Goal: Transaction & Acquisition: Register for event/course

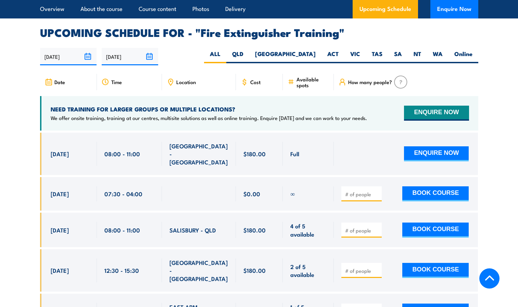
scroll to position [1131, 0]
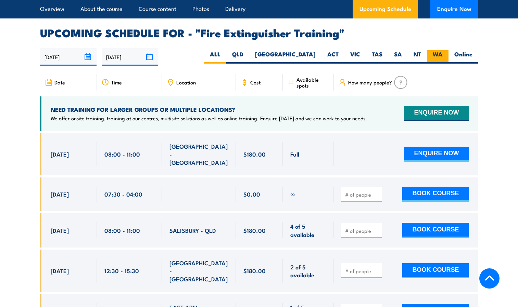
click at [432, 50] on label "WA" at bounding box center [438, 56] width 22 height 13
click at [443, 50] on input "WA" at bounding box center [445, 52] width 4 height 4
radio input "true"
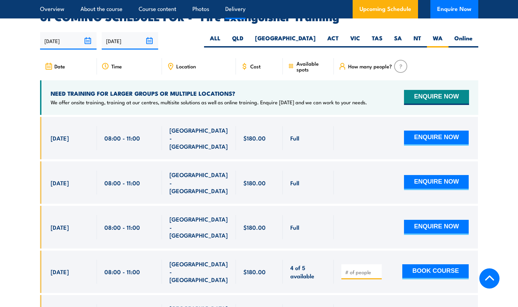
scroll to position [1149, 0]
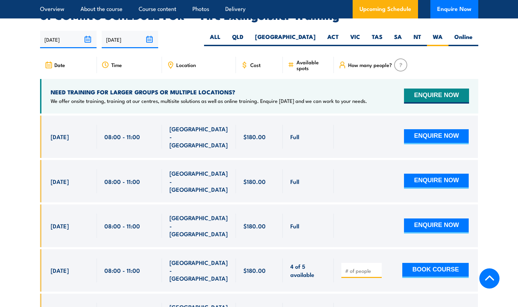
click at [359, 268] on input "number" at bounding box center [362, 271] width 34 height 7
drag, startPoint x: 428, startPoint y: 227, endPoint x: 416, endPoint y: 229, distance: 12.2
click at [416, 263] on button "BOOK COURSE" at bounding box center [435, 270] width 66 height 15
type input "4"
click at [424, 263] on button "BOOK COURSE" at bounding box center [435, 270] width 66 height 15
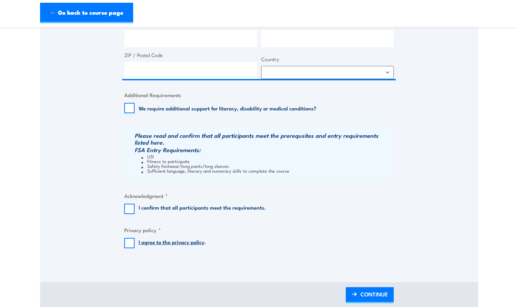
scroll to position [457, 0]
